Goal: Information Seeking & Learning: Understand process/instructions

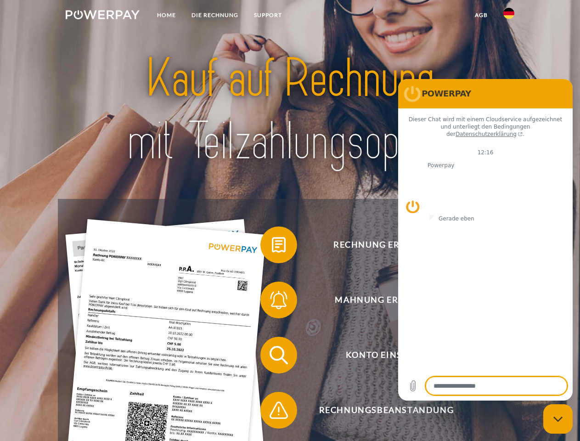
click at [102, 16] on img at bounding box center [103, 14] width 74 height 9
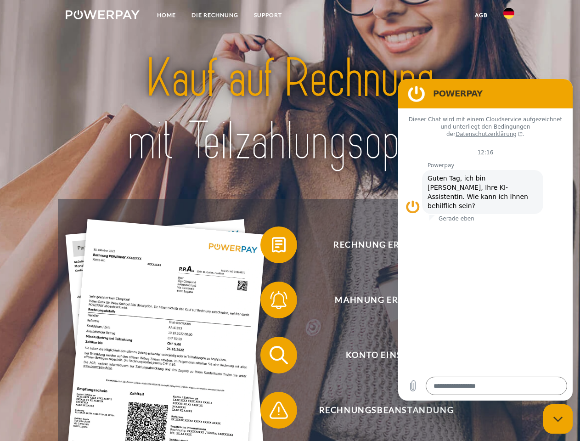
click at [509, 16] on img at bounding box center [508, 13] width 11 height 11
click at [481, 15] on link "agb" at bounding box center [481, 15] width 28 height 17
click at [272, 247] on span at bounding box center [265, 245] width 46 height 46
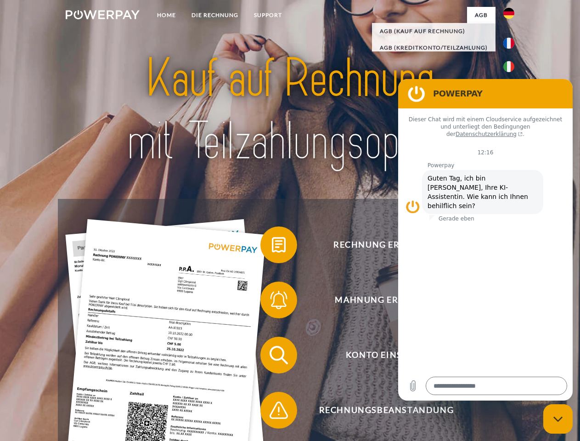
click at [272, 302] on span at bounding box center [265, 300] width 46 height 46
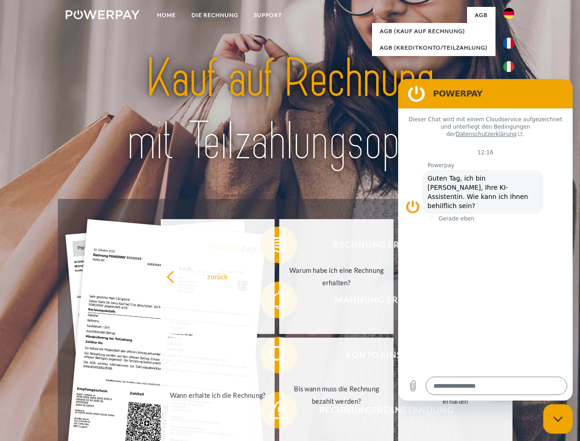
click at [279, 357] on link "Bis wann muss die Rechnung bezahlt werden?" at bounding box center [336, 395] width 114 height 115
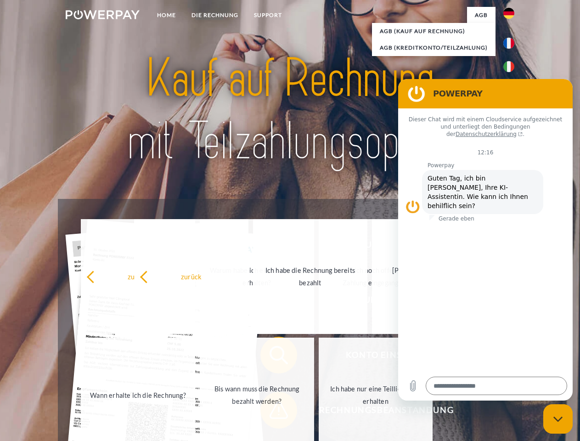
click at [272, 412] on span at bounding box center [265, 410] width 46 height 46
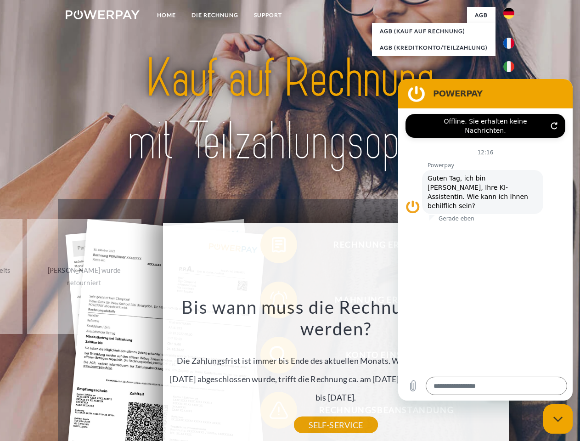
click at [558, 419] on icon "Messaging-Fenster schließen" at bounding box center [559, 419] width 10 height 6
type textarea "*"
